Goal: Task Accomplishment & Management: Use online tool/utility

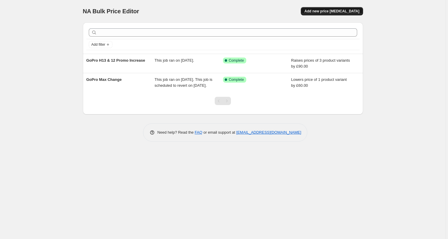
click at [342, 11] on span "Add new price [MEDICAL_DATA]" at bounding box center [331, 11] width 55 height 5
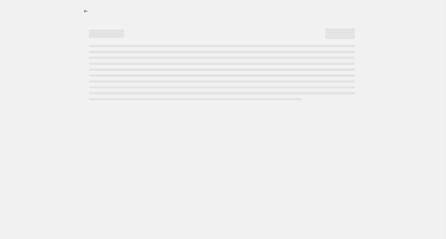
select select "percentage"
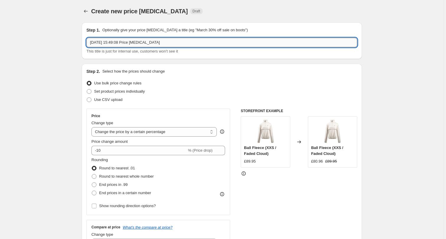
drag, startPoint x: 174, startPoint y: 41, endPoint x: 138, endPoint y: 42, distance: 36.3
click at [149, 41] on input "[DATE] 15:49:08 Price [MEDICAL_DATA]" at bounding box center [221, 42] width 271 height 9
click at [115, 42] on input "[DATE] 15:49:08 Price [MEDICAL_DATA]" at bounding box center [221, 42] width 271 height 9
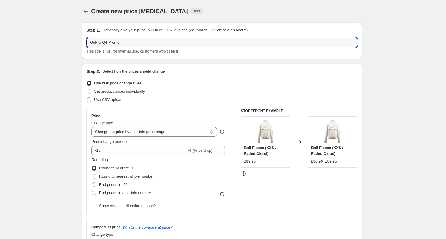
type input "GoPro Q4 Promo"
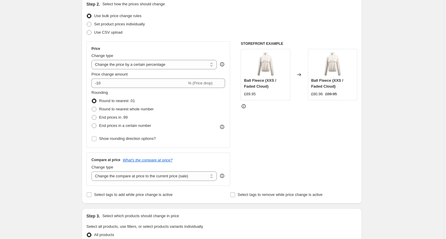
scroll to position [75, 0]
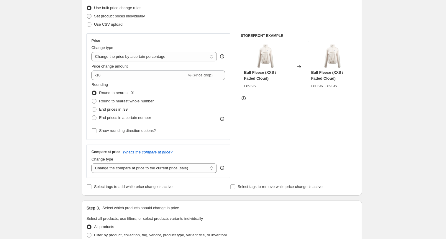
click at [93, 17] on label "Set product prices individually" at bounding box center [115, 16] width 58 height 8
click at [87, 14] on input "Set product prices individually" at bounding box center [87, 14] width 0 height 0
radio input "true"
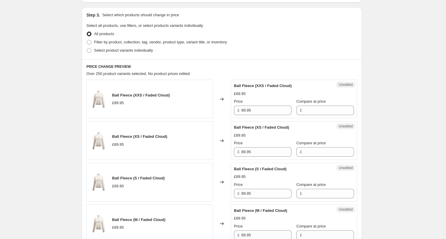
scroll to position [130, 0]
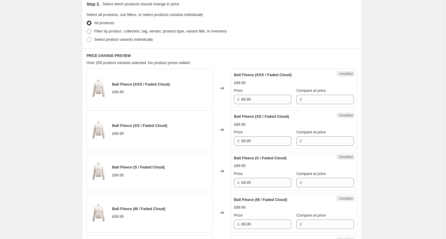
click at [91, 30] on span at bounding box center [89, 31] width 5 height 5
click at [87, 29] on input "Filter by product, collection, tag, vendor, product type, variant title, or inv…" at bounding box center [87, 29] width 0 height 0
radio input "true"
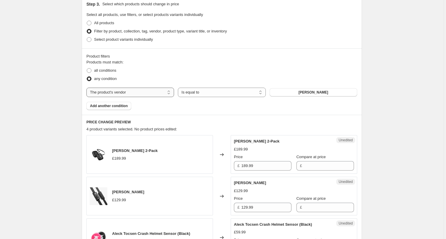
select select "tag"
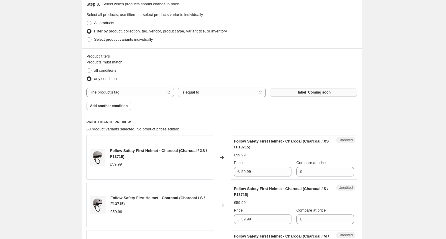
click at [293, 92] on button "_label_Coming soon" at bounding box center [313, 92] width 88 height 8
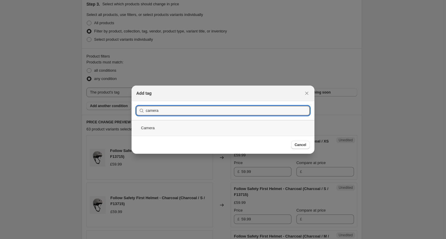
type input "camera"
click at [176, 124] on div "Camera" at bounding box center [222, 128] width 183 height 16
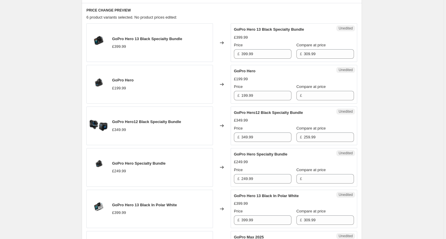
scroll to position [243, 0]
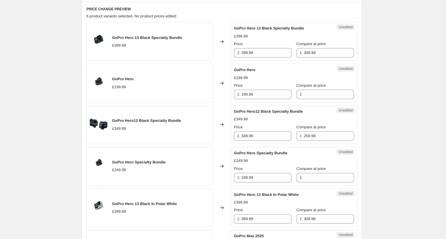
click at [182, 81] on div "GoPro Hero £199.99" at bounding box center [149, 83] width 126 height 39
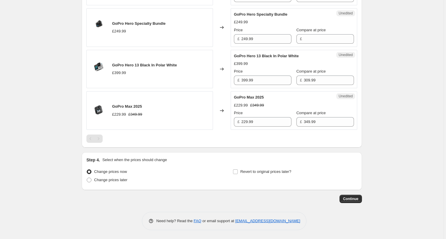
scroll to position [381, 0]
click at [90, 178] on span at bounding box center [89, 179] width 5 height 5
click at [87, 178] on input "Change prices later" at bounding box center [87, 177] width 0 height 0
radio input "true"
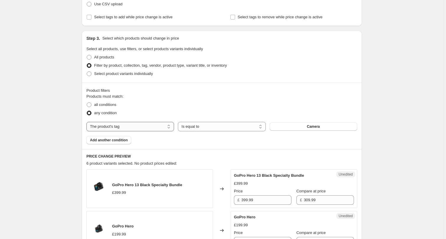
scroll to position [95, 0]
click at [91, 58] on span at bounding box center [89, 58] width 5 height 5
click at [87, 56] on input "All products" at bounding box center [87, 56] width 0 height 0
radio input "true"
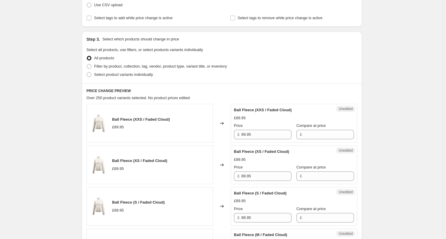
scroll to position [93, 0]
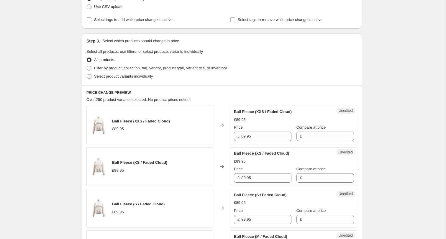
click at [90, 76] on span at bounding box center [89, 76] width 5 height 5
click at [87, 74] on input "Select product variants individually" at bounding box center [87, 74] width 0 height 0
radio input "true"
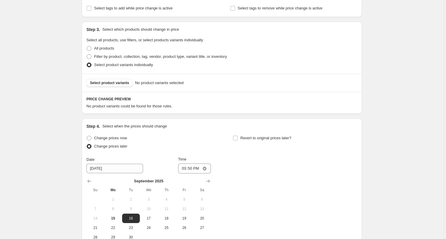
scroll to position [105, 0]
click at [97, 55] on span "Filter by product, collection, tag, vendor, product type, variant title, or inv…" at bounding box center [160, 55] width 133 height 4
click at [87, 54] on input "Filter by product, collection, tag, vendor, product type, variant title, or inv…" at bounding box center [87, 53] width 0 height 0
radio input "true"
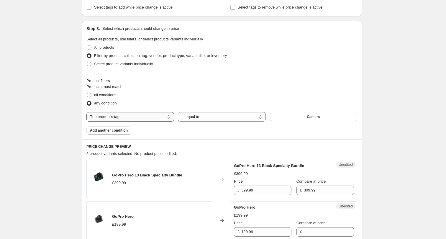
select select "product"
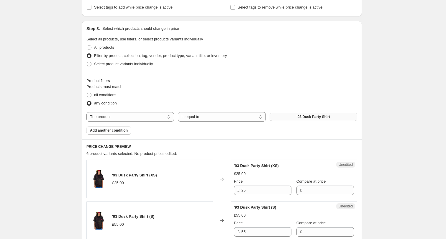
click at [308, 116] on span "'93 Dusk Party Shirt" at bounding box center [312, 116] width 33 height 5
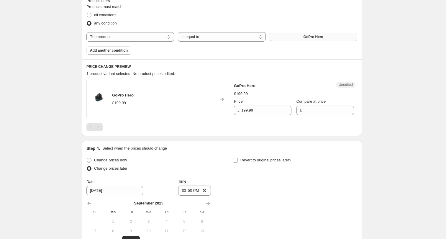
scroll to position [189, 0]
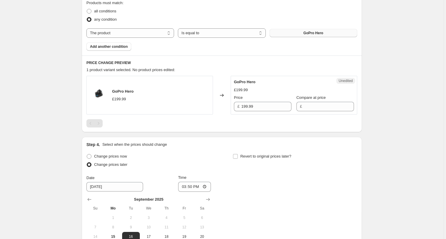
click at [189, 125] on div at bounding box center [221, 123] width 271 height 8
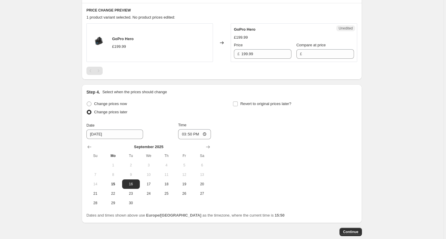
scroll to position [244, 0]
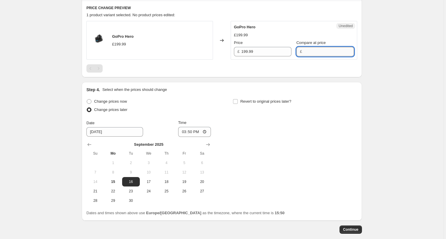
click at [311, 50] on input "Compare at price" at bounding box center [329, 51] width 50 height 9
type input "199.99"
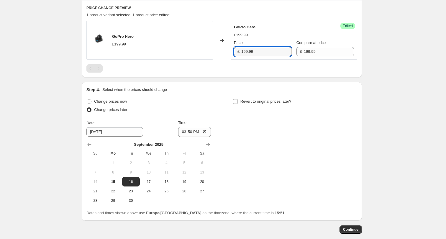
drag, startPoint x: 252, startPoint y: 50, endPoint x: 232, endPoint y: 50, distance: 20.3
click at [232, 50] on div "Success Edited GoPro Hero £199.99 Price £ 199.99 Compare at price £ 199.99" at bounding box center [293, 40] width 126 height 39
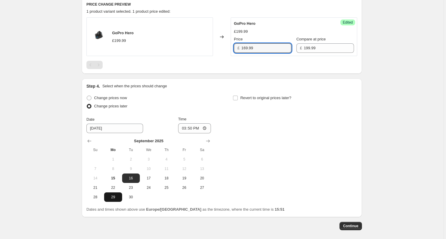
type input "169.99"
click at [111, 197] on span "29" at bounding box center [112, 196] width 13 height 5
type input "[DATE]"
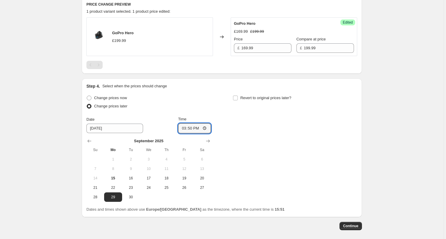
drag, startPoint x: 197, startPoint y: 127, endPoint x: 213, endPoint y: 127, distance: 16.2
click at [213, 127] on div "Change prices now Change prices later Date [DATE] Time 15:50 [DATE] Su Mo Tu We…" at bounding box center [221, 148] width 271 height 108
type input "00:01"
click at [239, 98] on label "Revert to original prices later?" at bounding box center [261, 98] width 59 height 8
click at [238, 98] on input "Revert to original prices later?" at bounding box center [235, 97] width 5 height 5
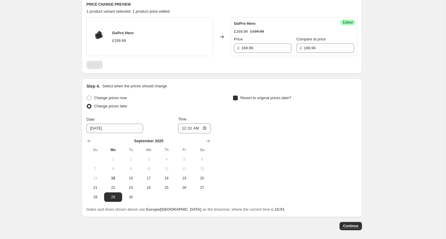
checkbox input "true"
click at [355, 139] on icon "Show next month, October 2025" at bounding box center [354, 141] width 6 height 6
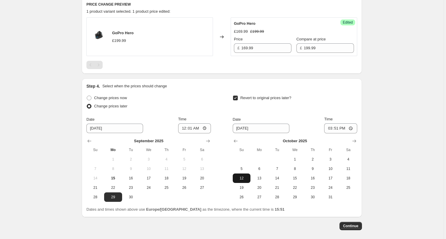
click at [246, 179] on span "12" at bounding box center [241, 178] width 13 height 5
type input "[DATE]"
drag, startPoint x: 344, startPoint y: 128, endPoint x: 349, endPoint y: 128, distance: 5.9
click at [349, 128] on input "15:51" at bounding box center [340, 128] width 33 height 10
click at [345, 128] on input "00:01" at bounding box center [340, 128] width 33 height 10
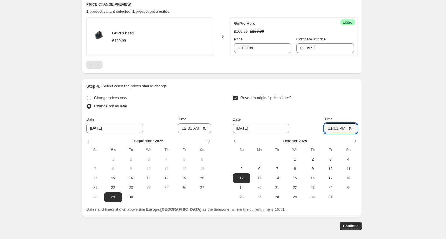
type input "23:01"
click at [384, 142] on div "Create new price [MEDICAL_DATA]. This page is ready Create new price [MEDICAL_D…" at bounding box center [221, 9] width 443 height 513
drag, startPoint x: 353, startPoint y: 225, endPoint x: 396, endPoint y: 147, distance: 88.6
click at [396, 147] on div "Create new price [MEDICAL_DATA]. This page is ready Create new price [MEDICAL_D…" at bounding box center [221, 9] width 443 height 513
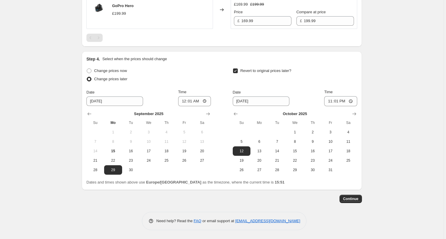
scroll to position [275, 0]
click at [358, 199] on span "Continue" at bounding box center [350, 198] width 15 height 5
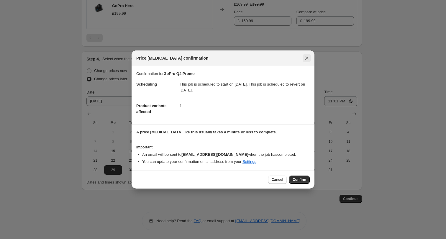
click at [306, 60] on icon "Close" at bounding box center [307, 58] width 6 height 6
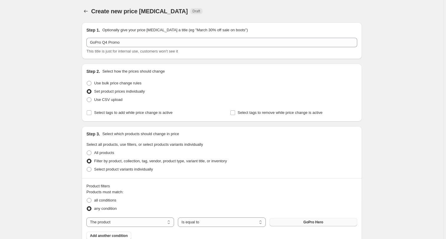
scroll to position [0, 0]
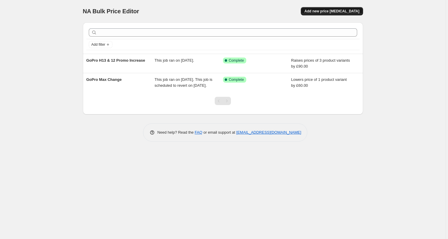
click at [336, 11] on span "Add new price [MEDICAL_DATA]" at bounding box center [331, 11] width 55 height 5
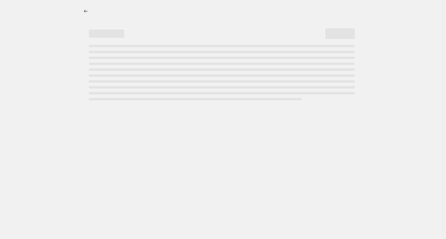
select select "percentage"
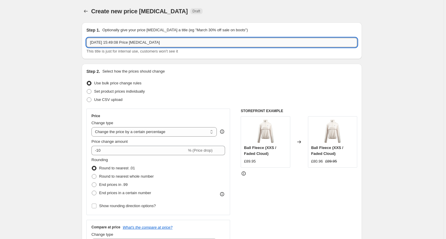
click at [148, 44] on input "[DATE] 15:49:08 Price [MEDICAL_DATA]" at bounding box center [221, 42] width 271 height 9
click at [352, 5] on div "Create new price [MEDICAL_DATA]. This page is ready Create new price [MEDICAL_D…" at bounding box center [222, 11] width 280 height 22
